Goal: Register for event/course

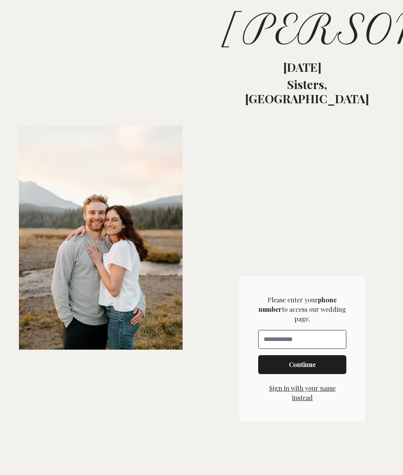
click at [323, 347] on input at bounding box center [302, 339] width 87 height 18
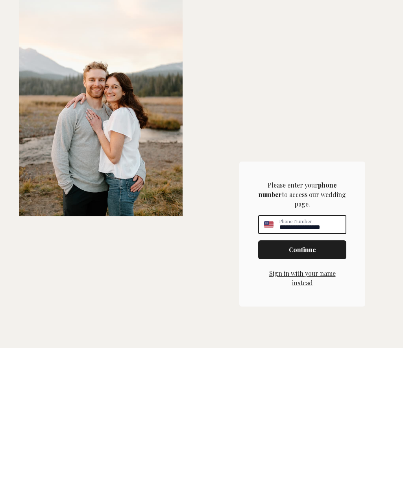
type input "**********"
click at [310, 384] on span "Continue" at bounding box center [302, 388] width 27 height 9
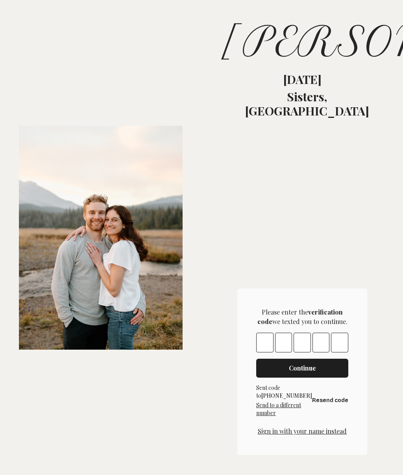
scroll to position [173, 0]
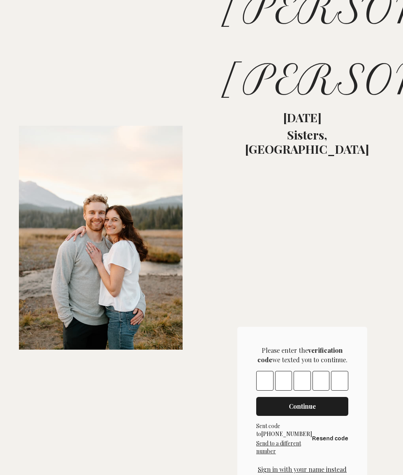
click at [268, 390] on input "Please enter OTP character 1" at bounding box center [264, 381] width 17 height 20
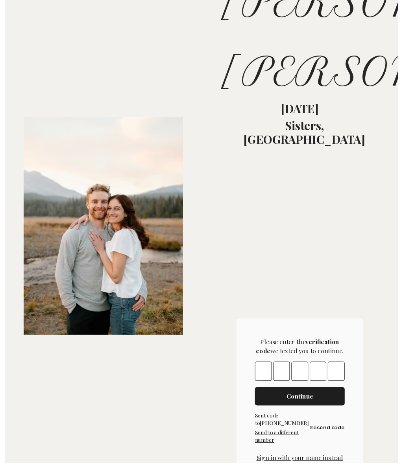
scroll to position [0, 0]
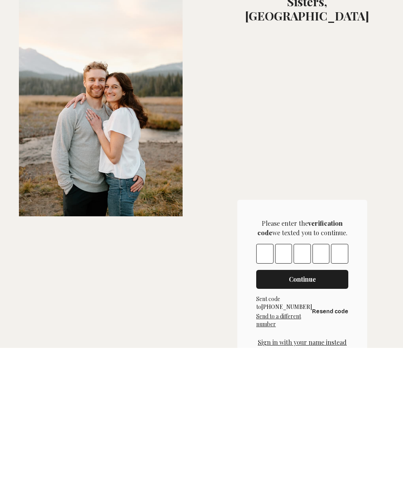
type input "*"
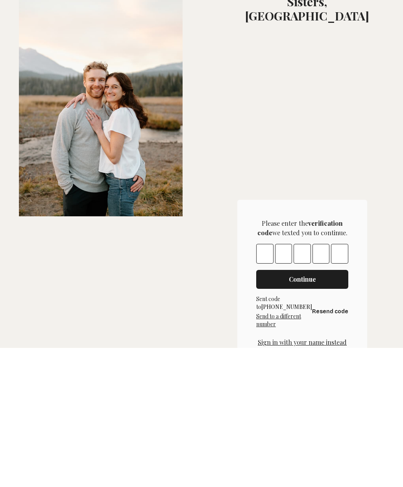
click at [311, 414] on span "Continue" at bounding box center [302, 418] width 27 height 9
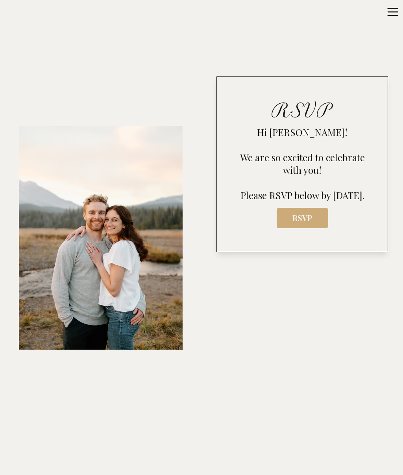
scroll to position [580, 0]
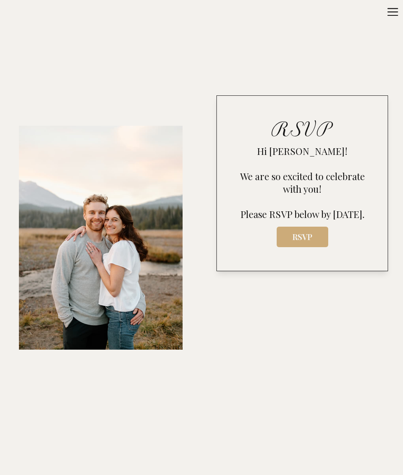
click at [315, 242] on span "RSVP" at bounding box center [302, 236] width 39 height 11
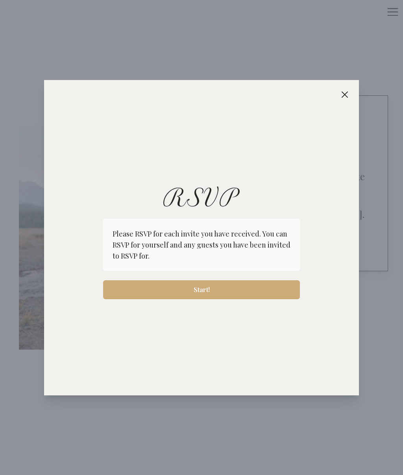
click at [224, 284] on button "Start!" at bounding box center [201, 289] width 197 height 19
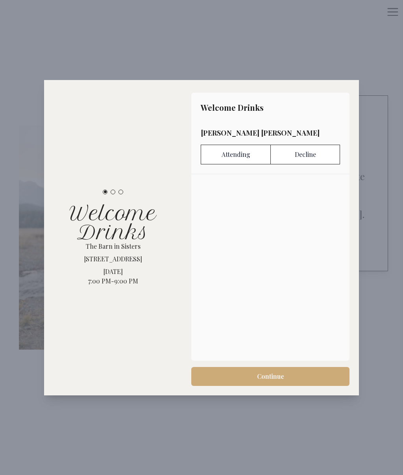
click at [247, 150] on label "Attending" at bounding box center [236, 155] width 70 height 20
click at [274, 370] on button "Continue" at bounding box center [270, 376] width 158 height 19
click at [240, 155] on label "Attending" at bounding box center [236, 155] width 70 height 20
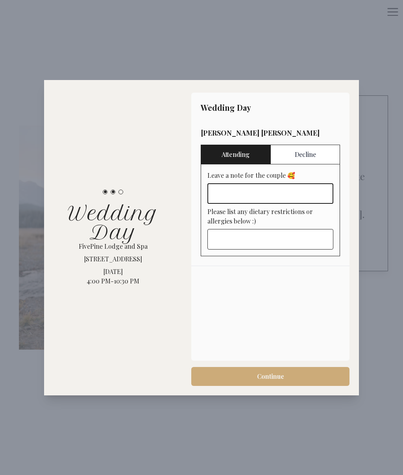
click at [264, 195] on input "Leave a note for the couple 🥰" at bounding box center [271, 193] width 126 height 20
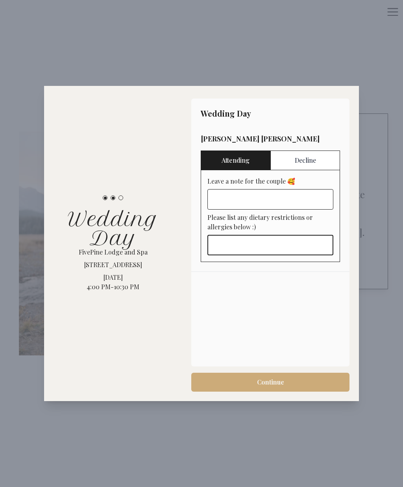
click at [249, 251] on input "Please list any dietary restrictions or allergies below :)" at bounding box center [271, 245] width 126 height 20
type input "****"
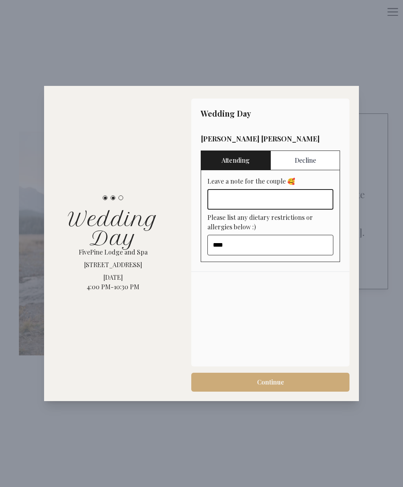
click at [266, 209] on input "Leave a note for the couple 🥰" at bounding box center [271, 199] width 126 height 20
type input "**********"
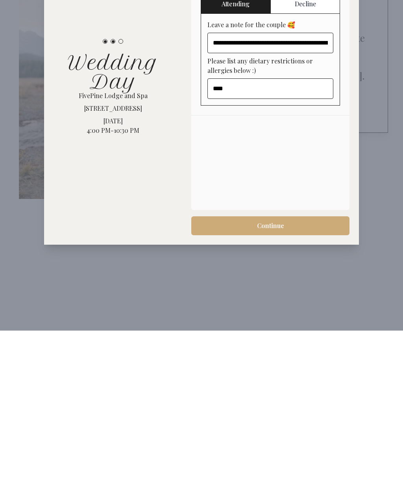
click at [280, 377] on span "Continue" at bounding box center [270, 381] width 27 height 9
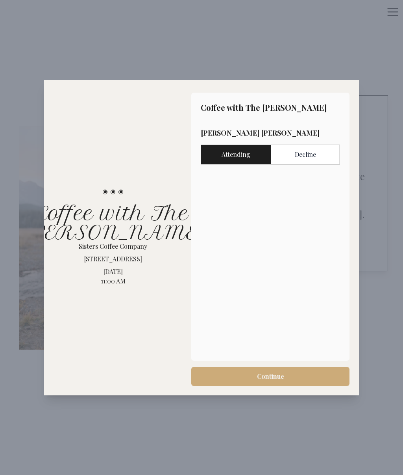
click at [250, 158] on label "Attending" at bounding box center [236, 155] width 70 height 20
click at [280, 375] on span "Continue" at bounding box center [270, 376] width 27 height 9
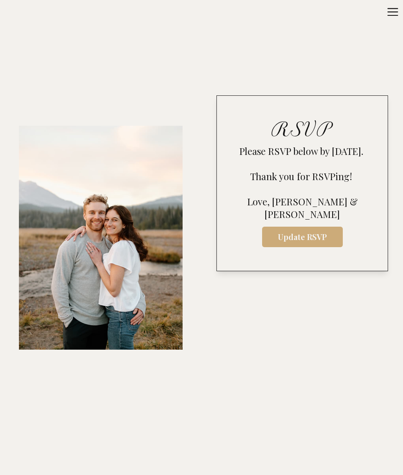
click at [354, 256] on div "RSVP Please RSVP below by [DATE]. Thank you for RSVPing! [PERSON_NAME], [PERSON…" at bounding box center [303, 183] width 172 height 176
click at [318, 234] on span "Update RSVP" at bounding box center [303, 236] width 68 height 11
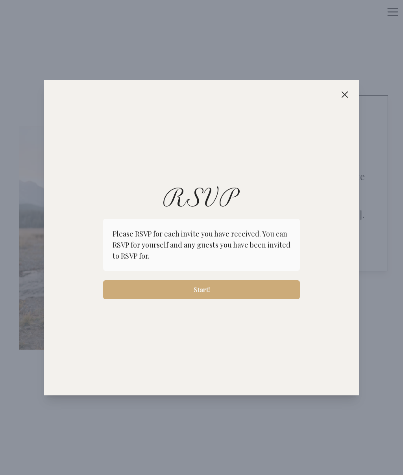
click at [214, 290] on span "Start!" at bounding box center [202, 289] width 184 height 9
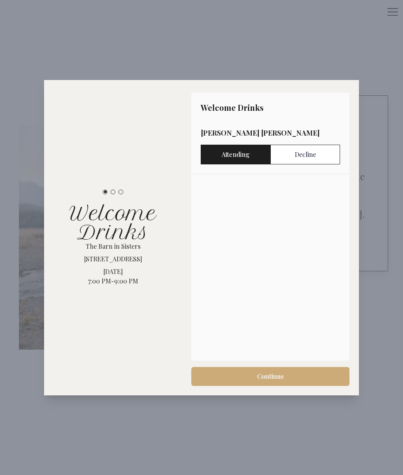
click at [273, 369] on button "Continue" at bounding box center [270, 376] width 158 height 19
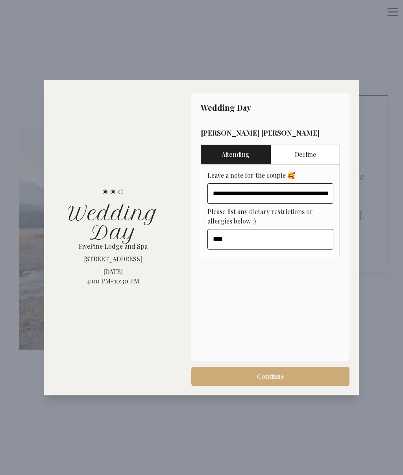
click at [276, 373] on span "Continue" at bounding box center [270, 376] width 27 height 9
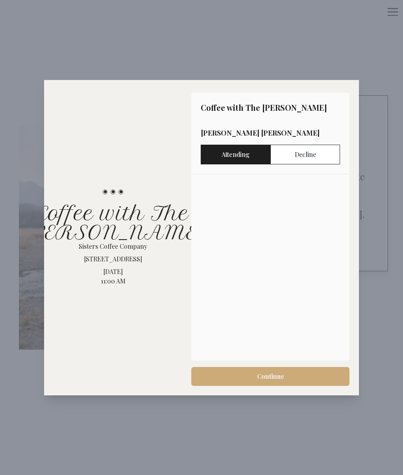
click at [269, 371] on button "Continue" at bounding box center [270, 376] width 158 height 19
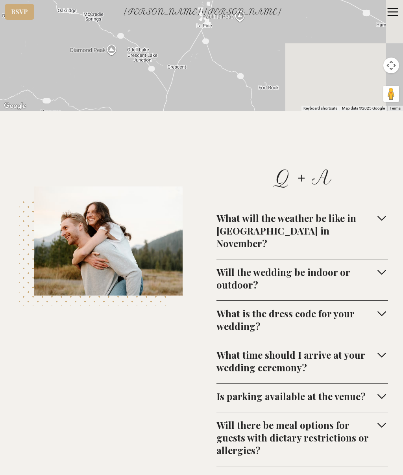
scroll to position [3715, 0]
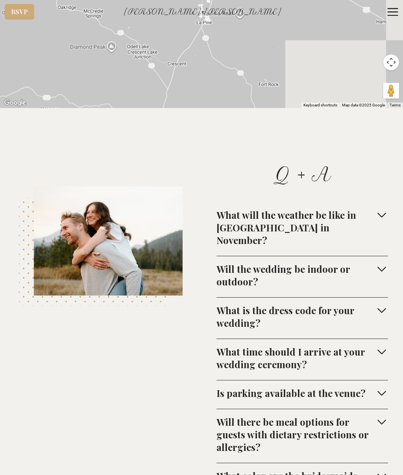
click at [386, 208] on icon "button" at bounding box center [382, 214] width 13 height 13
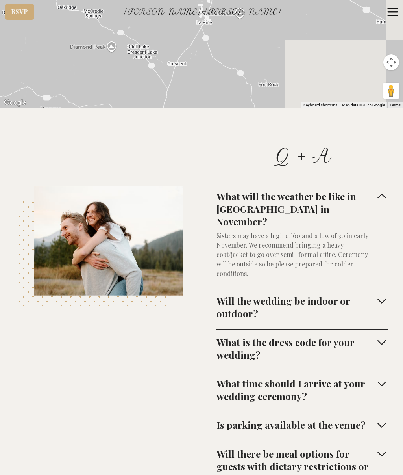
click at [385, 294] on icon "button" at bounding box center [382, 300] width 13 height 13
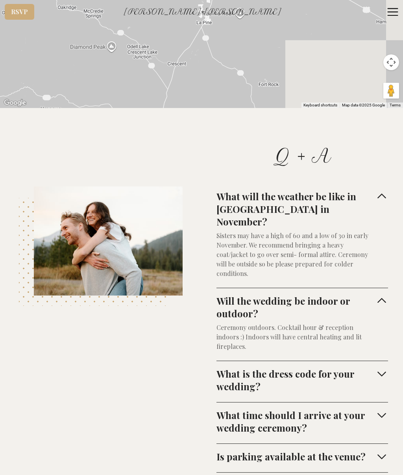
click at [381, 367] on icon "button" at bounding box center [382, 373] width 13 height 13
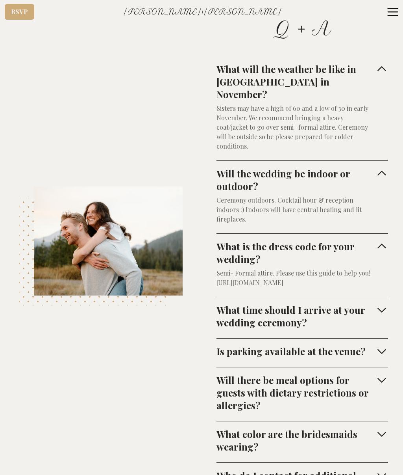
scroll to position [3842, 0]
click at [402, 262] on div "Q + A What will the weather be like in Sisters in November? Sisters may have a …" at bounding box center [303, 252] width 202 height 542
click at [401, 262] on div "Q + A What will the weather be like in Sisters in November? Sisters may have a …" at bounding box center [303, 252] width 202 height 542
click at [385, 304] on icon "button" at bounding box center [382, 310] width 13 height 13
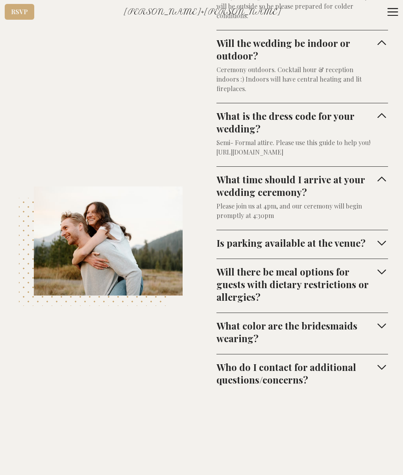
scroll to position [3974, 0]
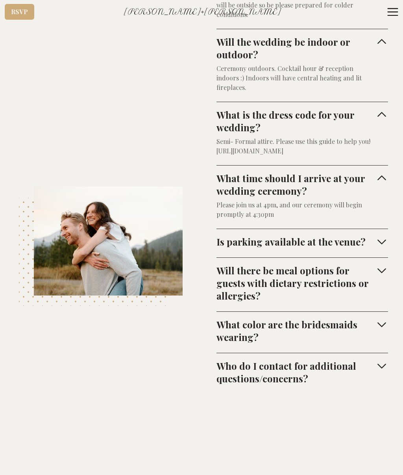
click at [382, 318] on icon "button" at bounding box center [382, 324] width 13 height 13
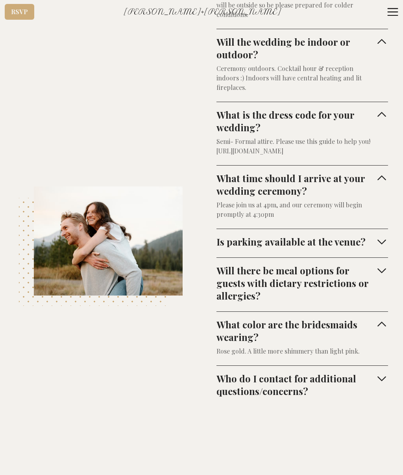
click at [388, 334] on div "Q + A What will the weather be like in Sisters in November? Sisters may have a …" at bounding box center [302, 146] width 197 height 557
click at [381, 376] on icon "button" at bounding box center [382, 378] width 8 height 5
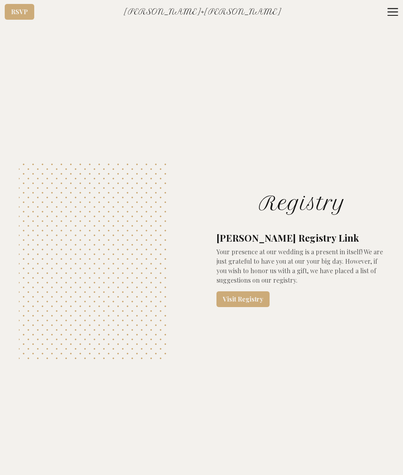
scroll to position [4418, 0]
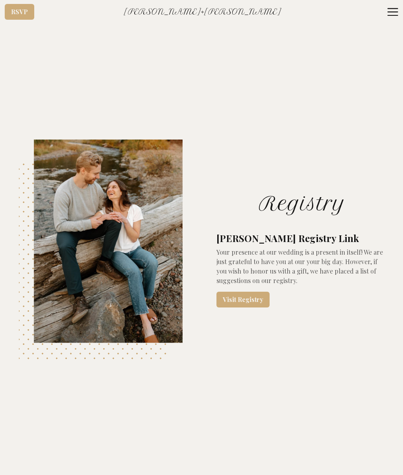
click at [251, 292] on link "Visit Registry" at bounding box center [243, 300] width 53 height 16
